Goal: Task Accomplishment & Management: Use online tool/utility

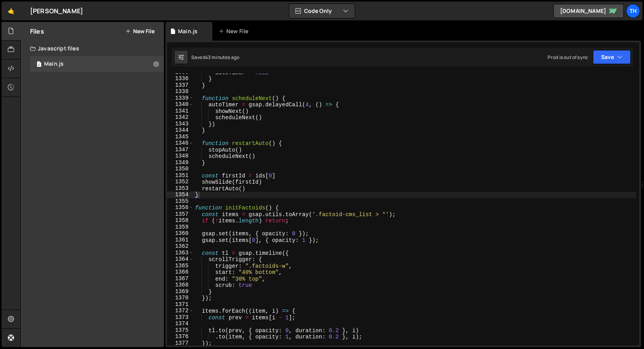
scroll to position [8578, 0]
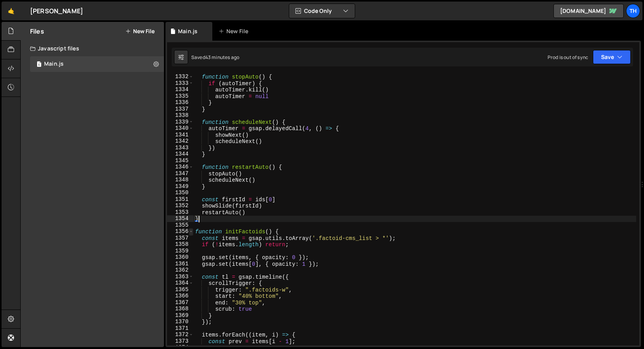
click at [191, 230] on span at bounding box center [191, 231] width 4 height 7
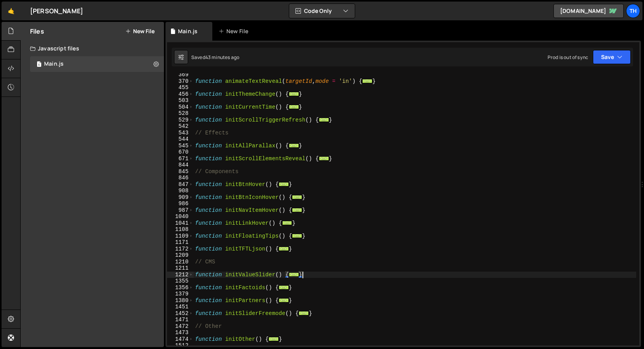
scroll to position [195, 0]
click at [191, 224] on span at bounding box center [191, 223] width 4 height 7
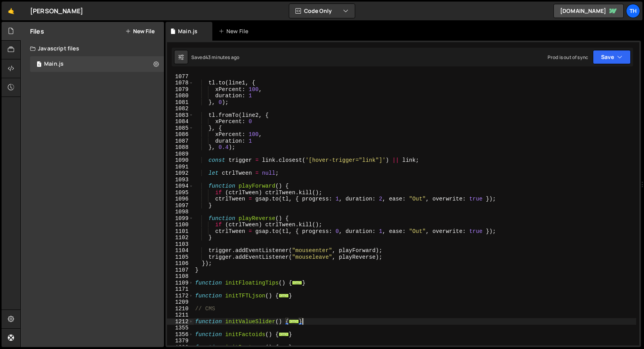
scroll to position [573, 0]
drag, startPoint x: 433, startPoint y: 199, endPoint x: 484, endPoint y: 199, distance: 51.1
click at [484, 199] on div "tl . to ( line1 , { xPercent : 100 , duration : 1 } , 0 ) ; tl . fromTo ( line2…" at bounding box center [415, 215] width 443 height 285
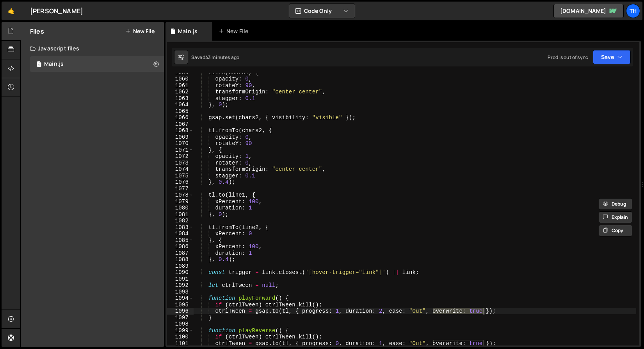
scroll to position [507, 0]
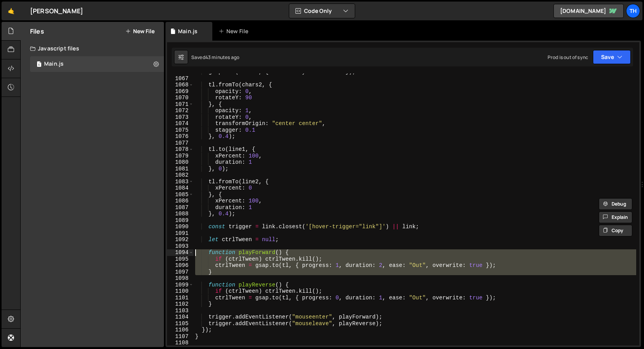
drag, startPoint x: 201, startPoint y: 264, endPoint x: 185, endPoint y: 252, distance: 20.4
click at [185, 252] on div "ctrlTween = [DOMAIN_NAME](tl, { progress: 1, duration: 2, ease: "Out", overwrit…" at bounding box center [403, 209] width 472 height 272
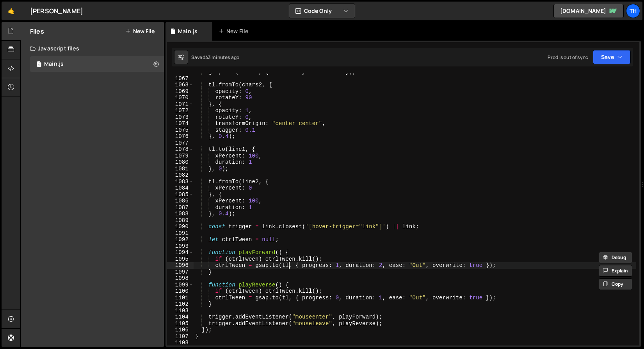
click at [290, 265] on div "gsap . set ( chars2 , { visibility : "visible" }) ; tl . fromTo ( chars2 , { op…" at bounding box center [415, 211] width 443 height 285
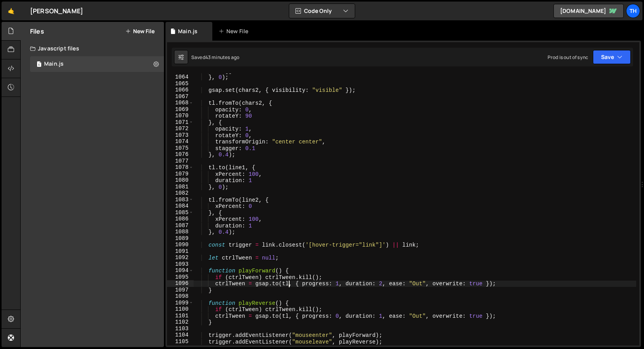
scroll to position [537, 0]
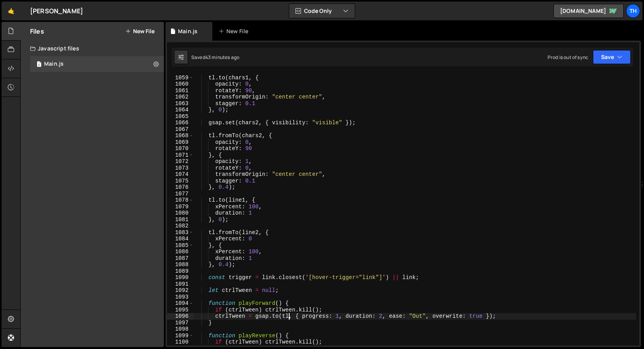
drag, startPoint x: 233, startPoint y: 183, endPoint x: 206, endPoint y: 70, distance: 115.8
click at [206, 71] on div "ctrlTween = [DOMAIN_NAME](tl, { progress: 1, duration: 2, ease: "Out", overwrit…" at bounding box center [402, 194] width 475 height 306
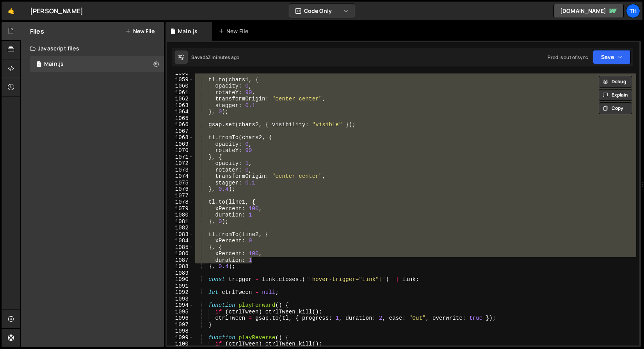
scroll to position [526, 0]
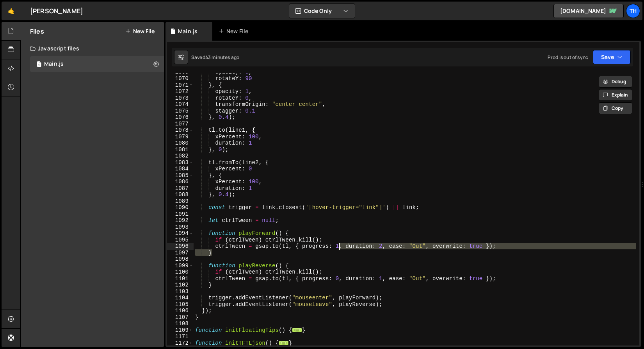
drag, startPoint x: 307, startPoint y: 248, endPoint x: 338, endPoint y: 247, distance: 31.2
click at [339, 247] on div "opacity : 0 , rotateY : 90 } , { opacity : 1 , rotateY : 0 , transformOrigin : …" at bounding box center [415, 211] width 443 height 285
click at [338, 247] on div "opacity : 0 , rotateY : 90 } , { opacity : 1 , rotateY : 0 , transformOrigin : …" at bounding box center [415, 209] width 443 height 272
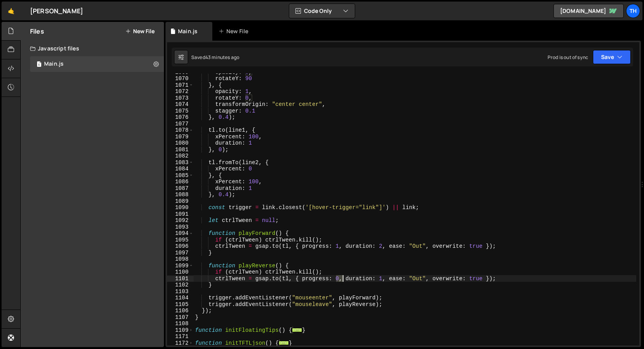
drag, startPoint x: 337, startPoint y: 278, endPoint x: 341, endPoint y: 279, distance: 4.3
click at [341, 279] on div "opacity : 0 , rotateY : 90 } , { opacity : 1 , rotateY : 0 , transformOrigin : …" at bounding box center [415, 211] width 443 height 285
click at [384, 254] on div "opacity : 0 , rotateY : 90 } , { opacity : 1 , rotateY : 0 , transformOrigin : …" at bounding box center [415, 211] width 443 height 285
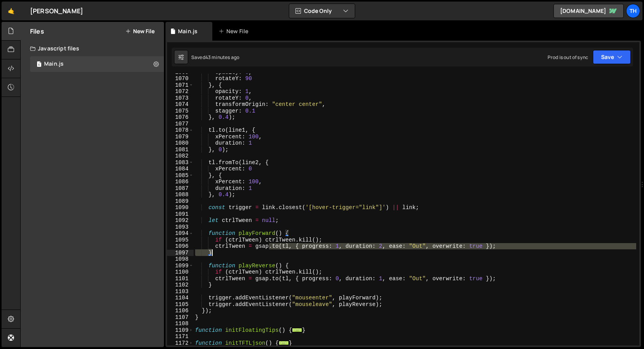
drag, startPoint x: 284, startPoint y: 245, endPoint x: 418, endPoint y: 250, distance: 134.8
click at [418, 250] on div "opacity : 0 , rotateY : 90 } , { opacity : 1 , rotateY : 0 , transformOrigin : …" at bounding box center [415, 211] width 443 height 285
click at [398, 251] on div "opacity : 0 , rotateY : 90 } , { opacity : 1 , rotateY : 0 , transformOrigin : …" at bounding box center [415, 209] width 443 height 272
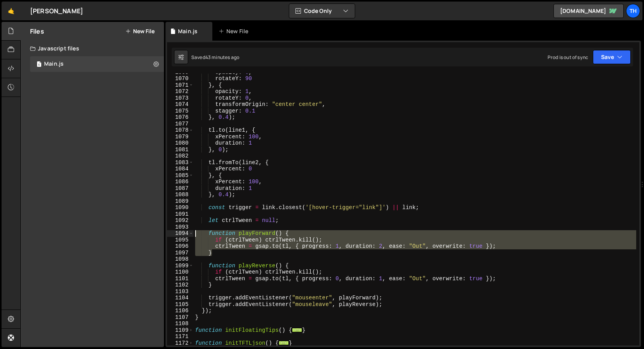
drag, startPoint x: 207, startPoint y: 243, endPoint x: 176, endPoint y: 233, distance: 32.1
click at [176, 233] on div "} 1069 1070 1071 1072 1073 1074 1075 1076 1077 1078 1079 1080 1081 1082 1083 10…" at bounding box center [403, 209] width 472 height 272
click at [338, 246] on div "opacity : 0 , rotateY : 90 } , { opacity : 1 , rotateY : 0 , transformOrigin : …" at bounding box center [415, 209] width 443 height 272
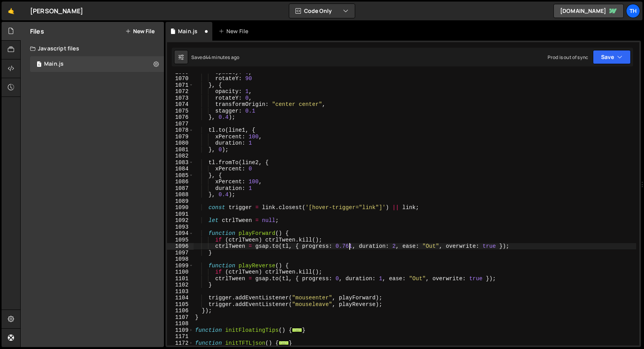
scroll to position [0, 11]
click at [628, 48] on div "Saved 44 minutes ago Prod is out of sync Upgrade to Edit Save Save to Staging S…" at bounding box center [402, 57] width 461 height 19
click at [617, 62] on button "Save" at bounding box center [612, 57] width 38 height 14
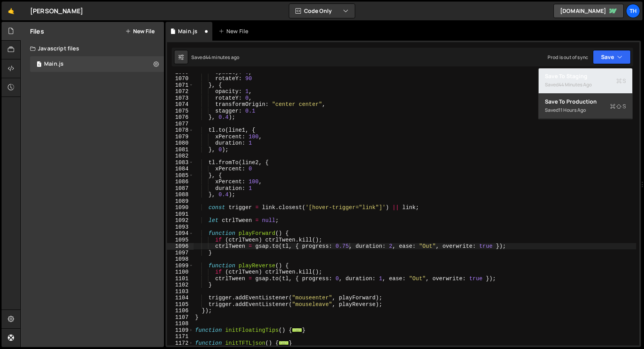
drag, startPoint x: 608, startPoint y: 73, endPoint x: 334, endPoint y: 32, distance: 277.8
click at [608, 73] on div "Save to Staging S" at bounding box center [585, 76] width 81 height 8
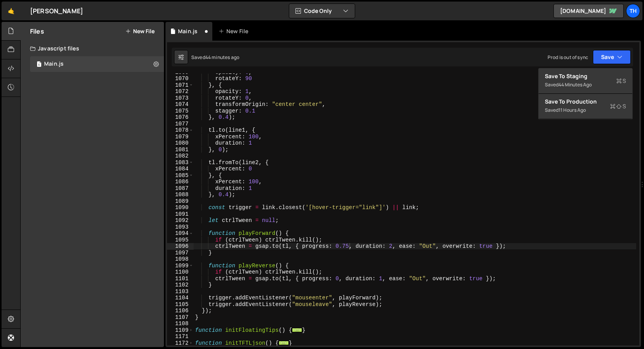
scroll to position [6883, 0]
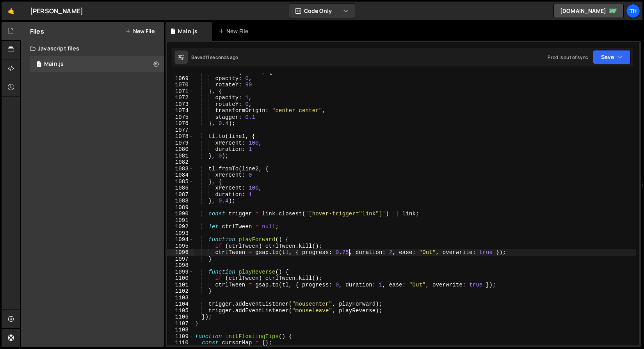
click at [349, 253] on div "tl . fromTo ( chars2 , { opacity : 0 , rotateY : 90 } , { opacity : 1 , rotateY…" at bounding box center [415, 211] width 443 height 285
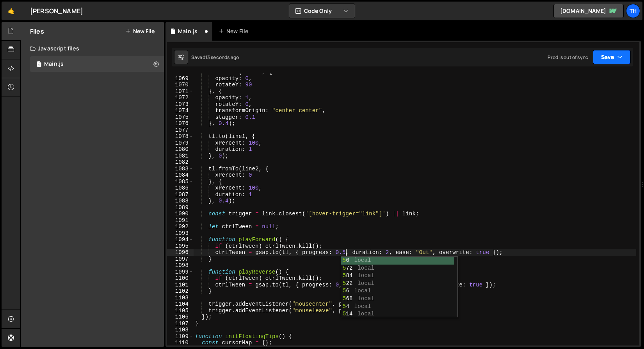
click at [608, 61] on button "Save" at bounding box center [612, 57] width 38 height 14
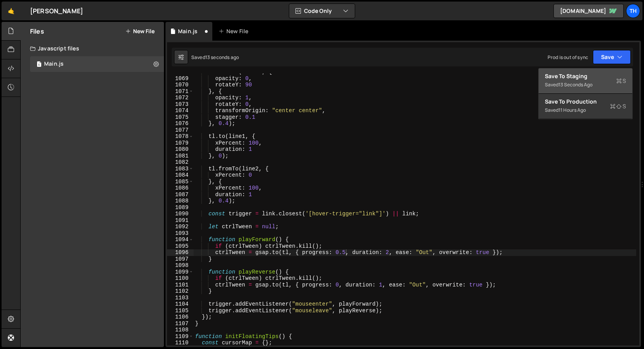
click at [599, 73] on div "Save to Staging S" at bounding box center [585, 76] width 81 height 8
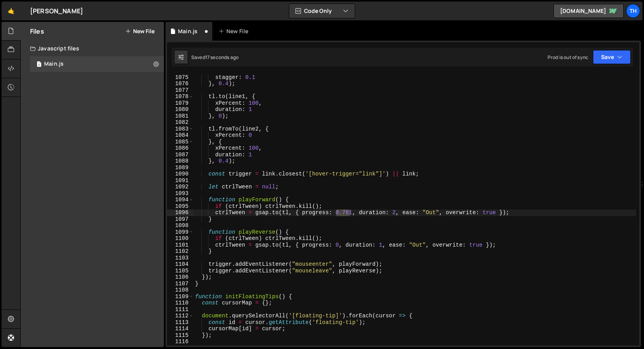
scroll to position [6922, 0]
click at [608, 54] on button "Save" at bounding box center [612, 57] width 38 height 14
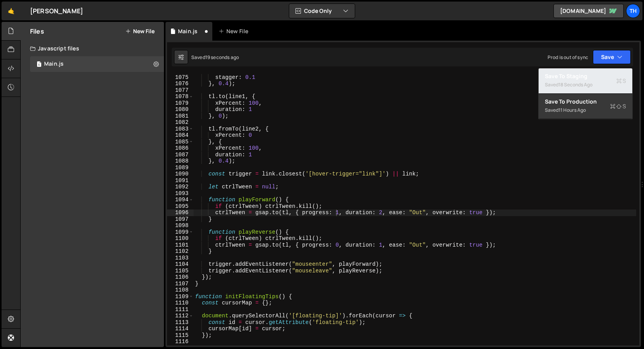
drag, startPoint x: 595, startPoint y: 78, endPoint x: 557, endPoint y: 102, distance: 45.1
click at [595, 79] on div "Save to Staging S" at bounding box center [585, 76] width 81 height 8
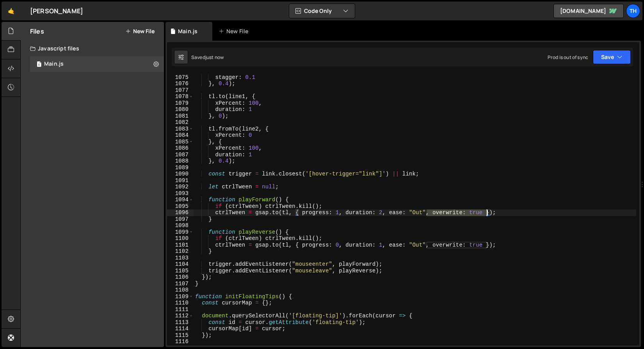
drag, startPoint x: 429, startPoint y: 211, endPoint x: 487, endPoint y: 211, distance: 58.2
click at [487, 211] on div "transformOrigin : "center center" , stagger : 0.1 } , 0.4 ) ; tl . to ( line1 ,…" at bounding box center [415, 210] width 443 height 285
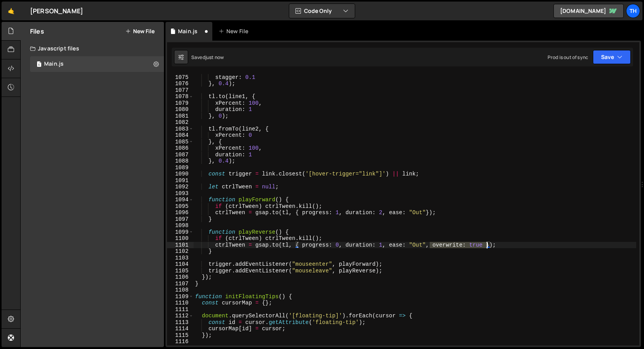
drag, startPoint x: 428, startPoint y: 244, endPoint x: 487, endPoint y: 246, distance: 58.6
click at [487, 246] on div "transformOrigin : "center center" , stagger : 0.1 } , 0.4 ) ; tl . to ( line1 ,…" at bounding box center [415, 210] width 443 height 285
click at [606, 52] on button "Save" at bounding box center [612, 57] width 38 height 14
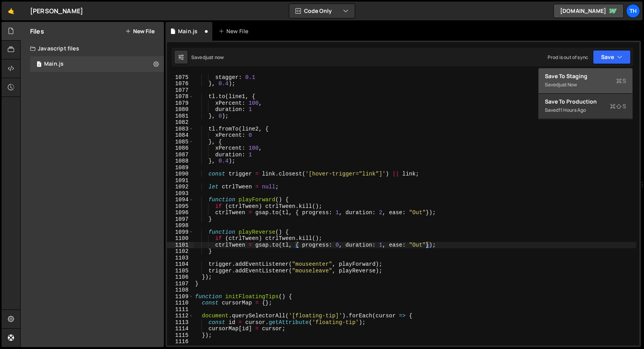
click at [604, 77] on div "Save to Staging S" at bounding box center [585, 76] width 81 height 8
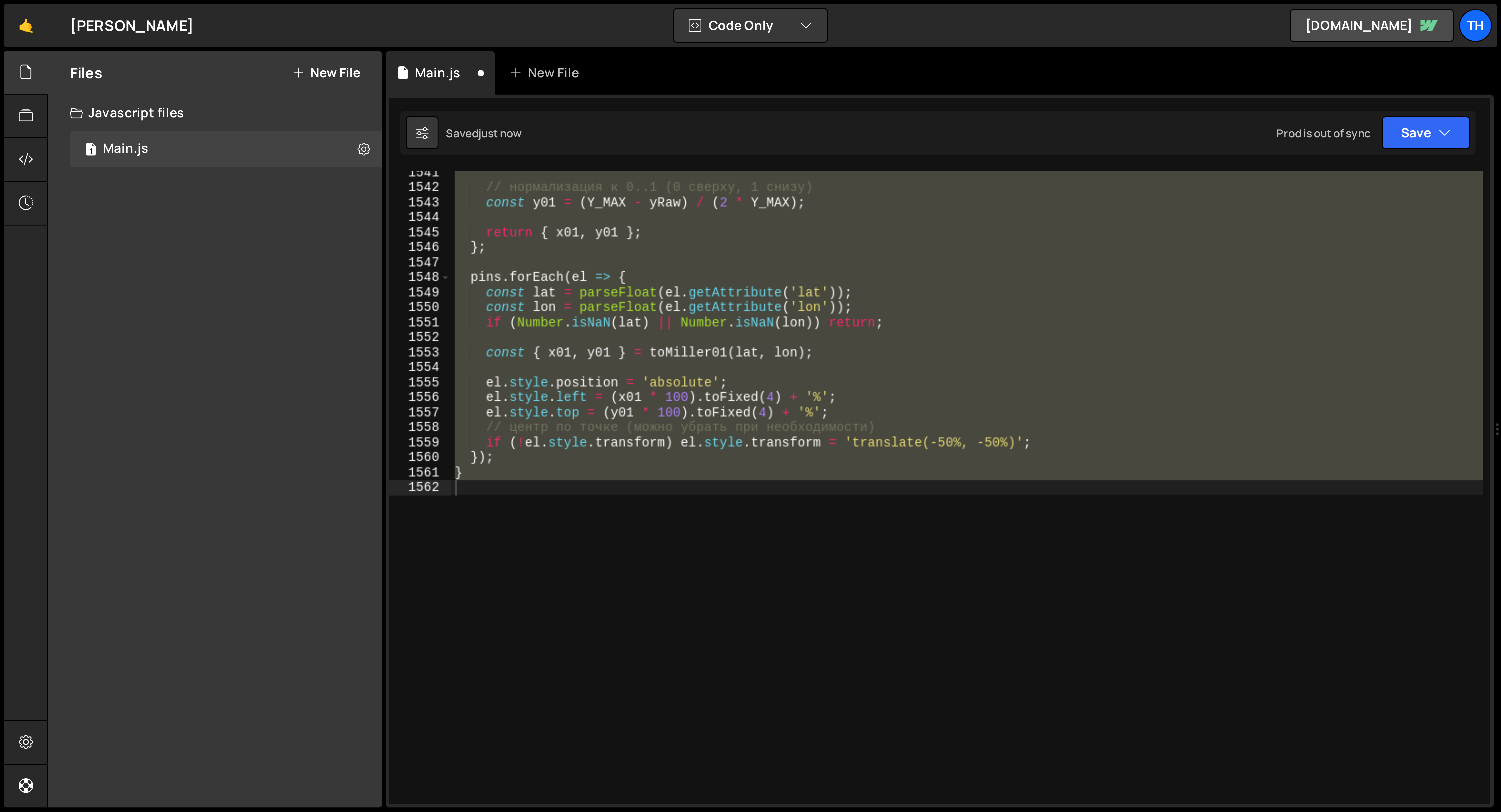
scroll to position [4051, 0]
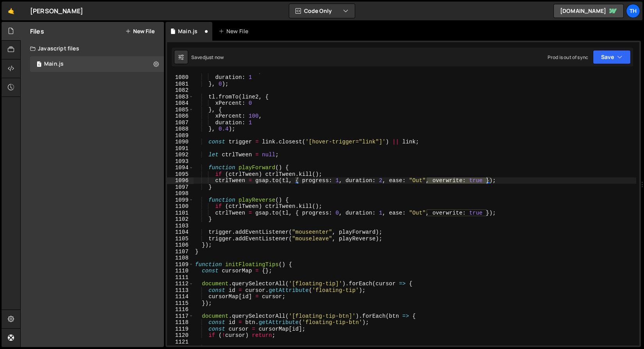
type textarea "ctrlTween = [DOMAIN_NAME](tl, { progress: 0, duration: 1, ease: "Out", overwrit…"
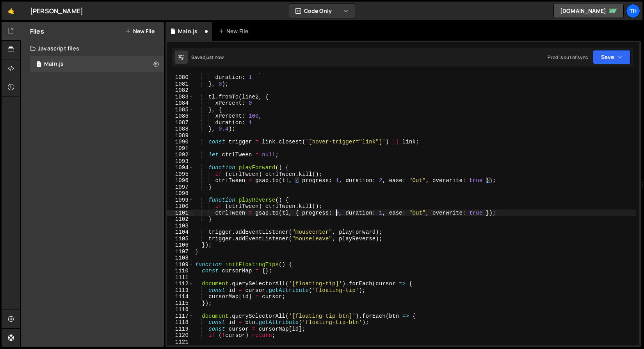
click at [335, 211] on div "xPercent : 100 , duration : 1 } , 0 ) ; tl . fromTo ( line2 , { xPercent : 0 } …" at bounding box center [415, 210] width 443 height 285
click at [598, 63] on button "Save" at bounding box center [612, 57] width 38 height 14
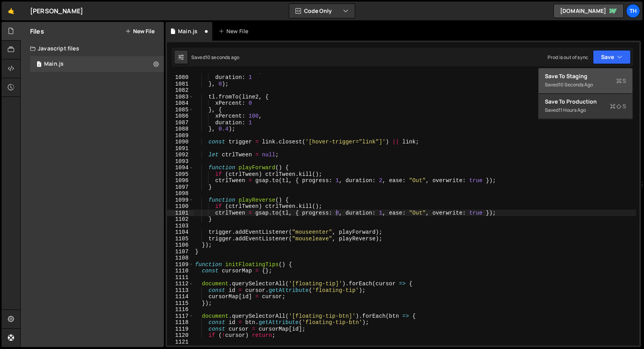
click at [587, 88] on div "Saved 10 seconds ago" at bounding box center [585, 84] width 81 height 9
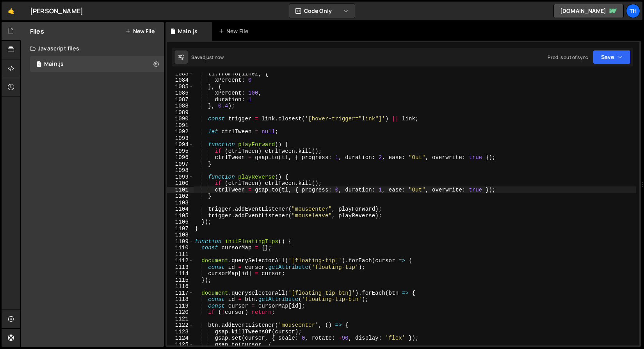
scroll to position [7094, 0]
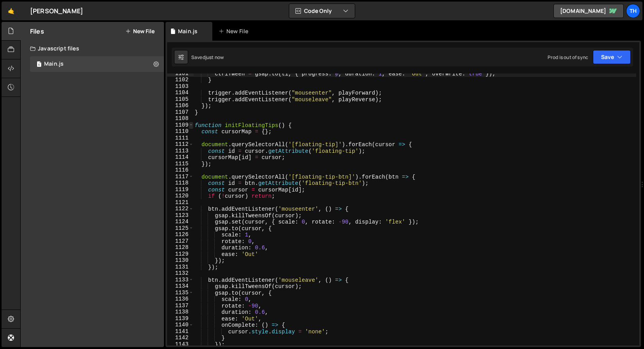
click at [191, 122] on span at bounding box center [191, 125] width 4 height 7
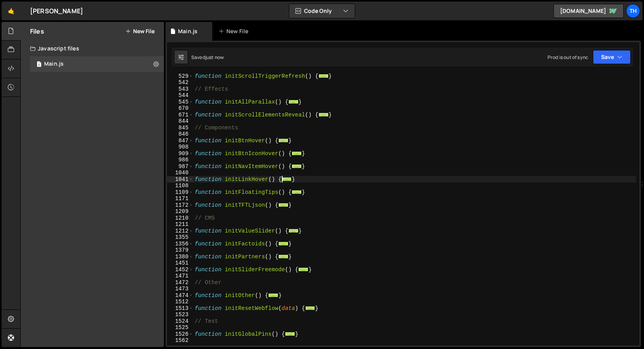
scroll to position [239, 0]
